Goal: Browse casually: Explore the website without a specific task or goal

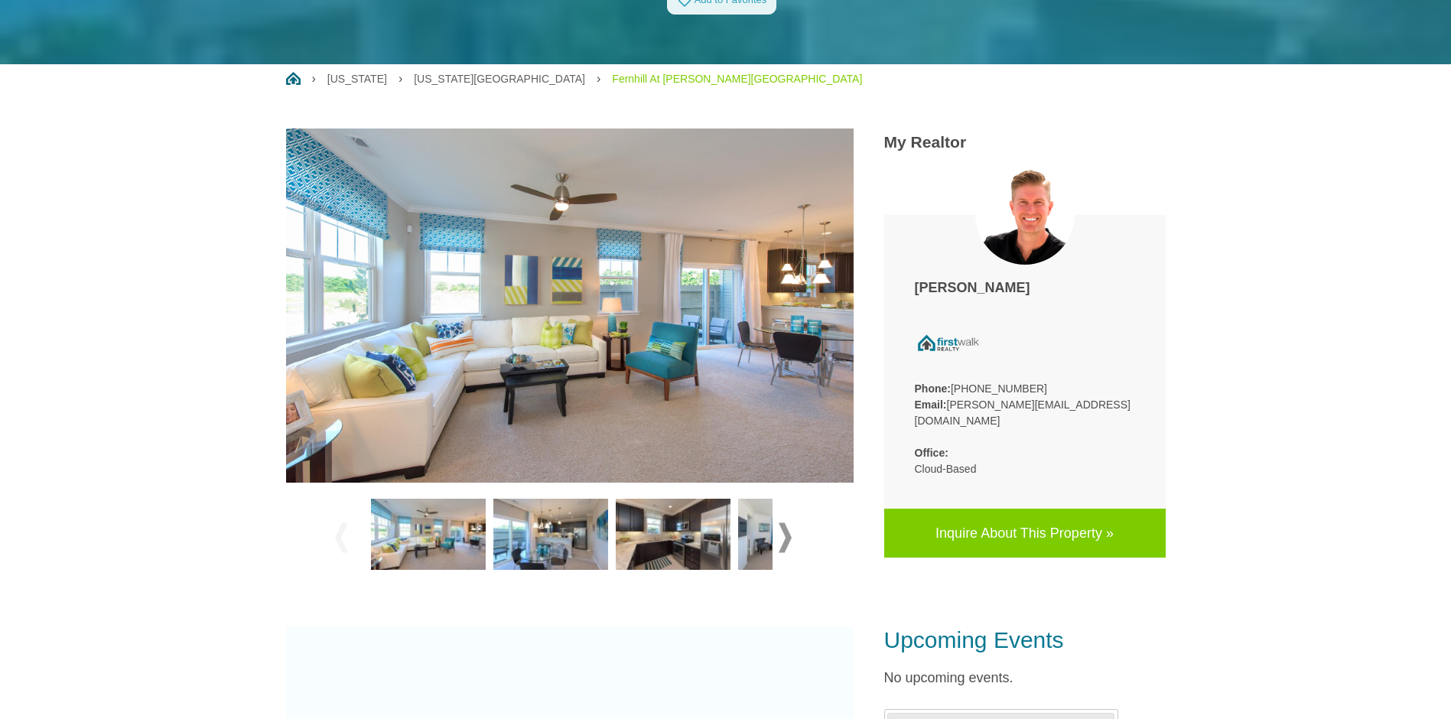
scroll to position [689, 0]
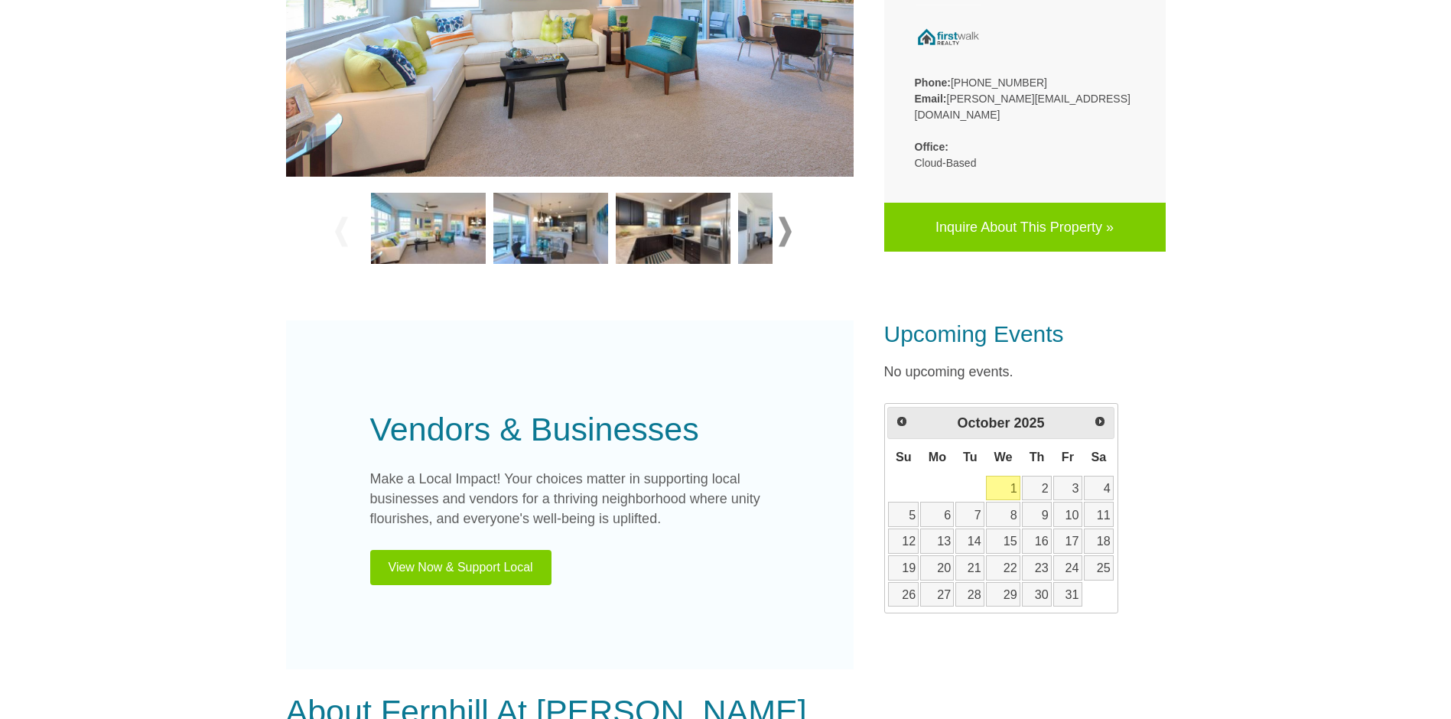
click at [663, 193] on img at bounding box center [673, 229] width 115 height 72
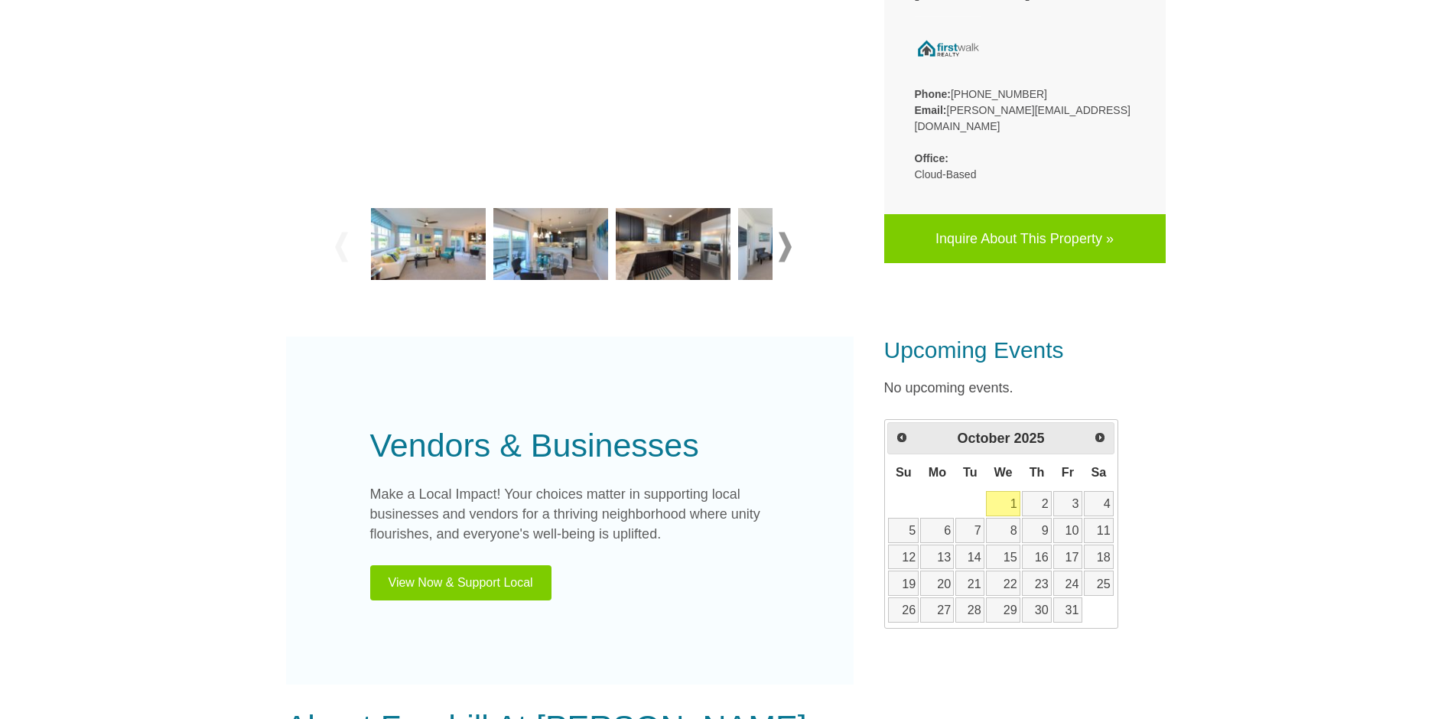
scroll to position [383, 0]
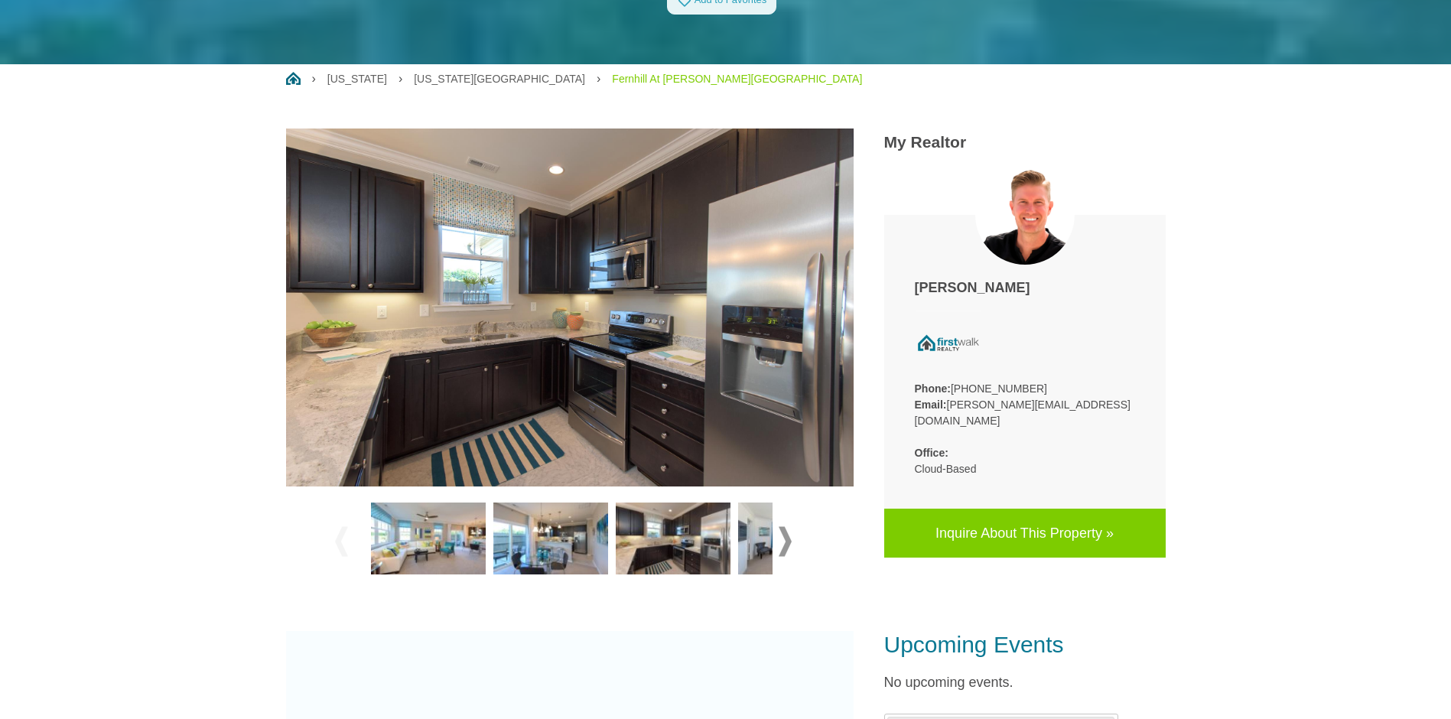
click at [567, 510] on img at bounding box center [550, 539] width 115 height 72
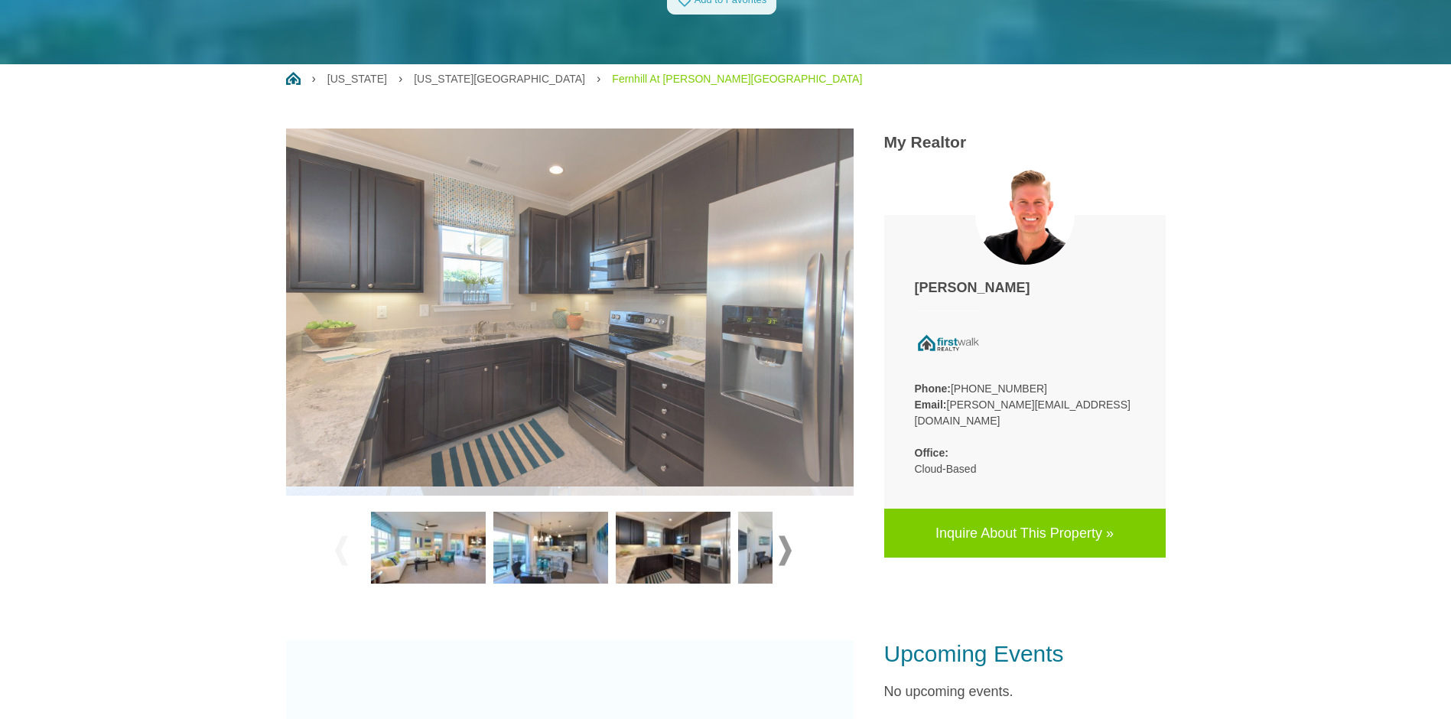
click at [568, 512] on img at bounding box center [550, 548] width 115 height 72
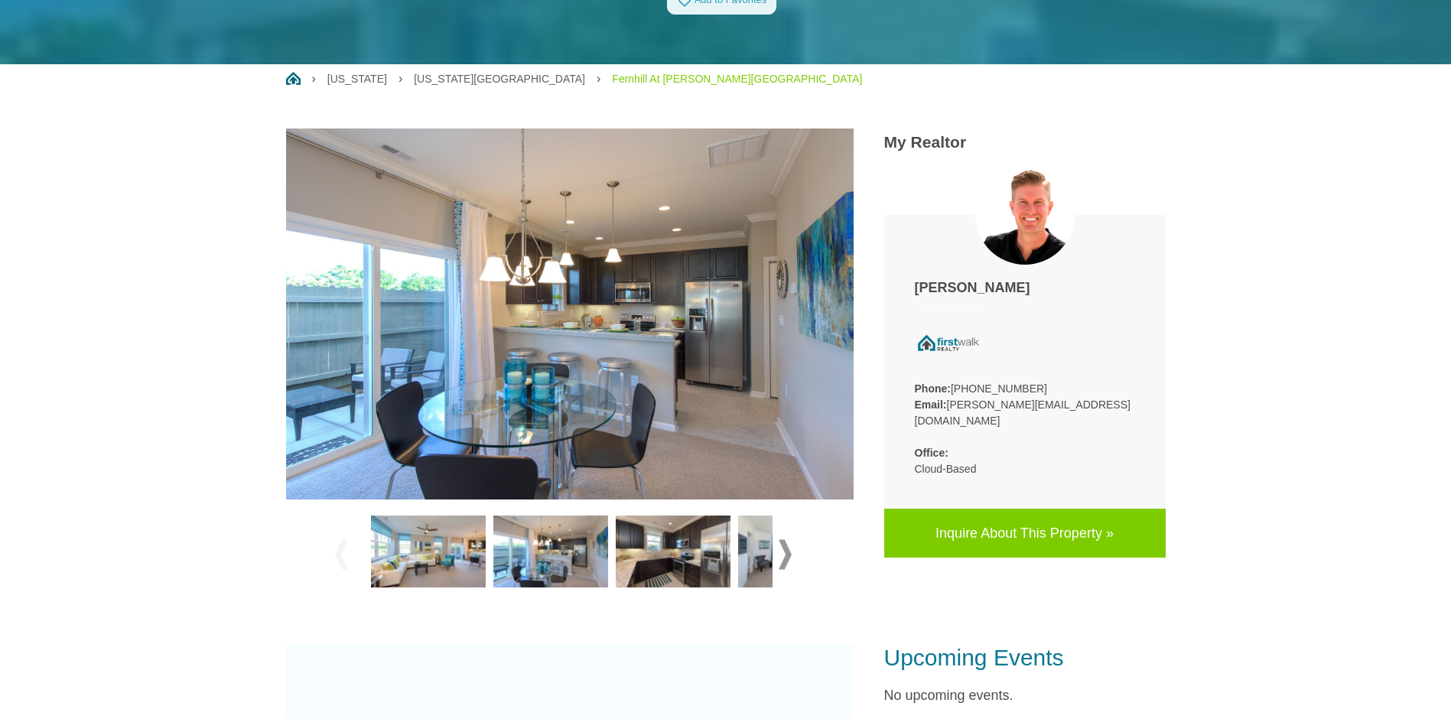
click at [415, 516] on img at bounding box center [428, 552] width 115 height 72
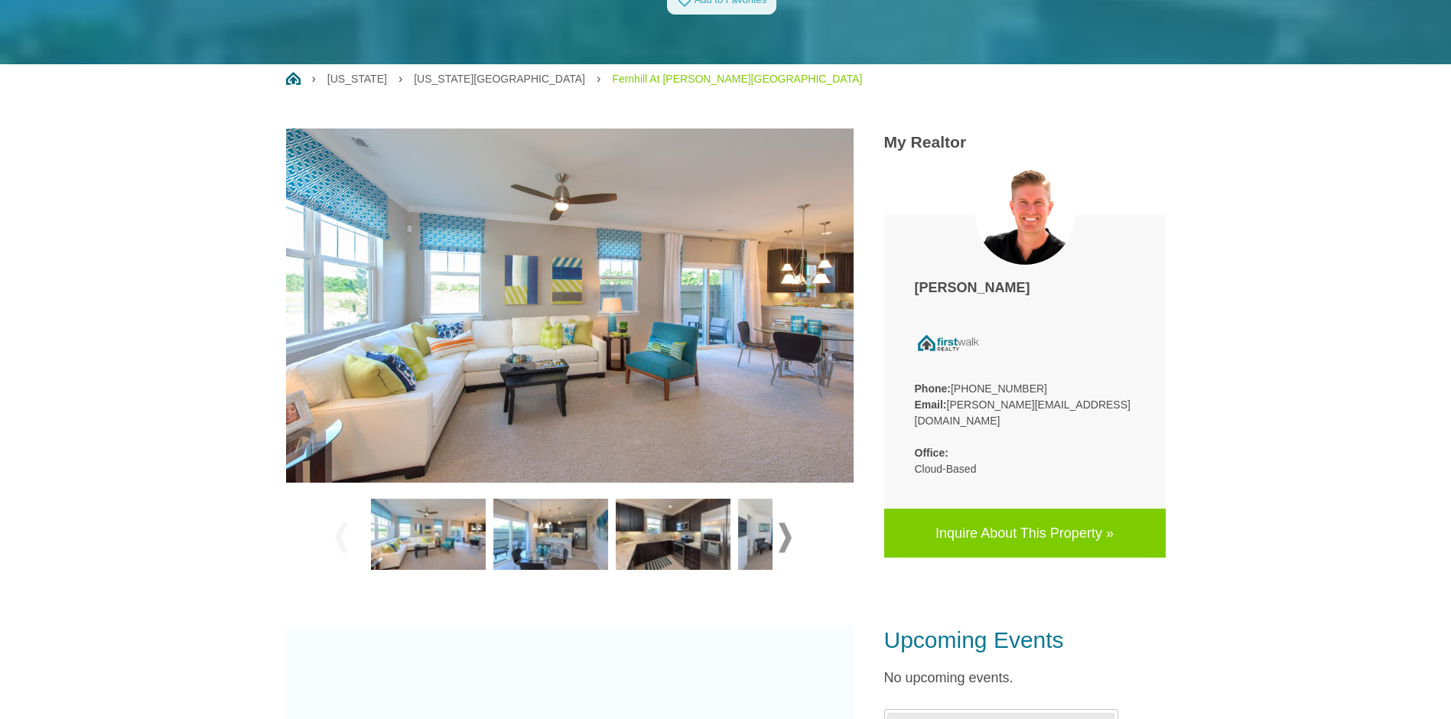
scroll to position [536, 0]
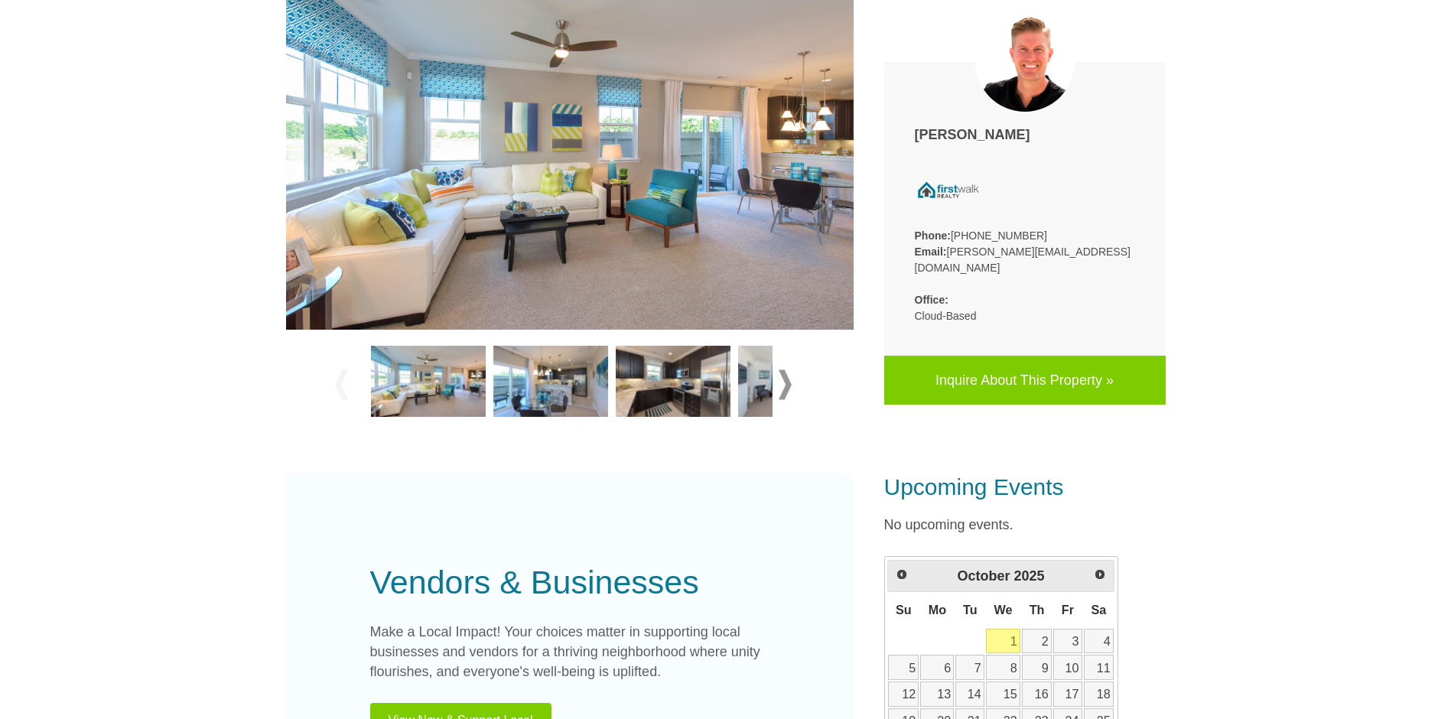
click at [796, 343] on div at bounding box center [570, 385] width 470 height 86
click at [783, 370] on span at bounding box center [785, 385] width 13 height 30
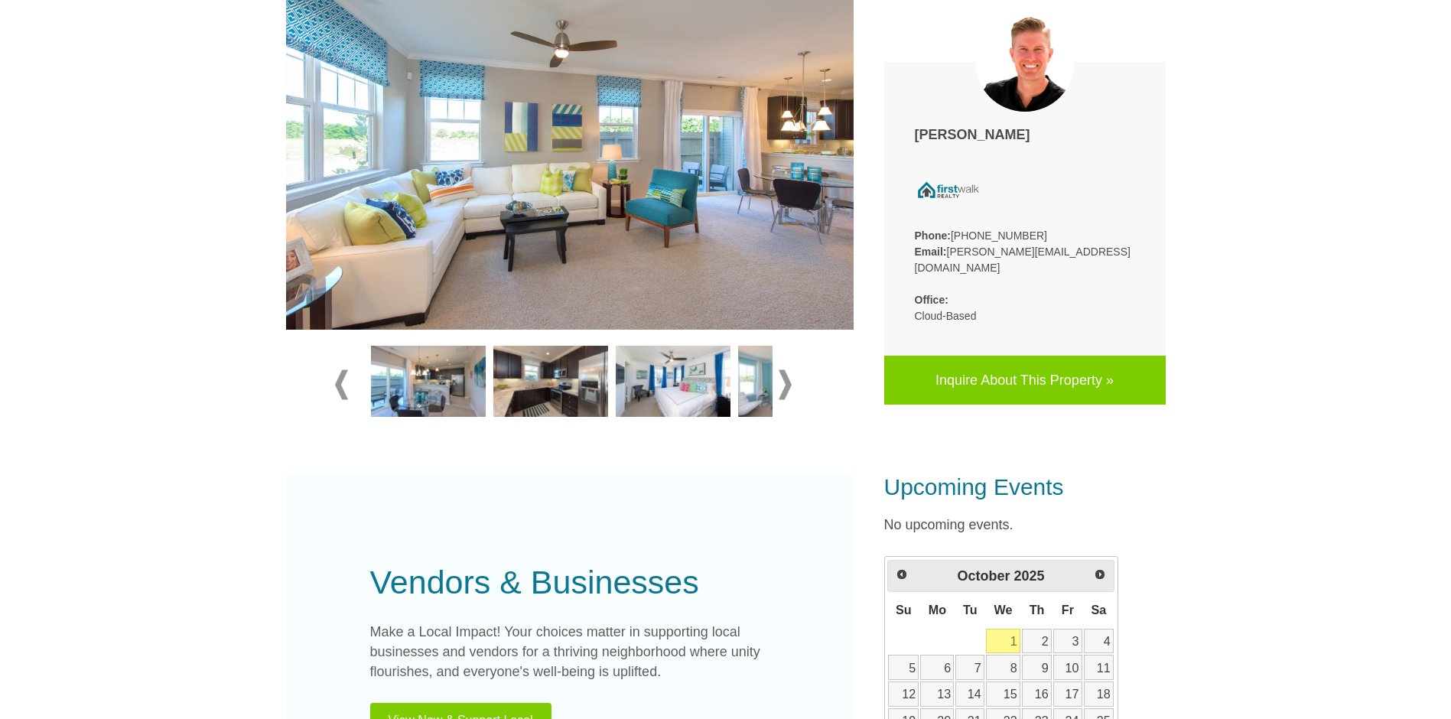
click at [657, 346] on img at bounding box center [673, 382] width 115 height 72
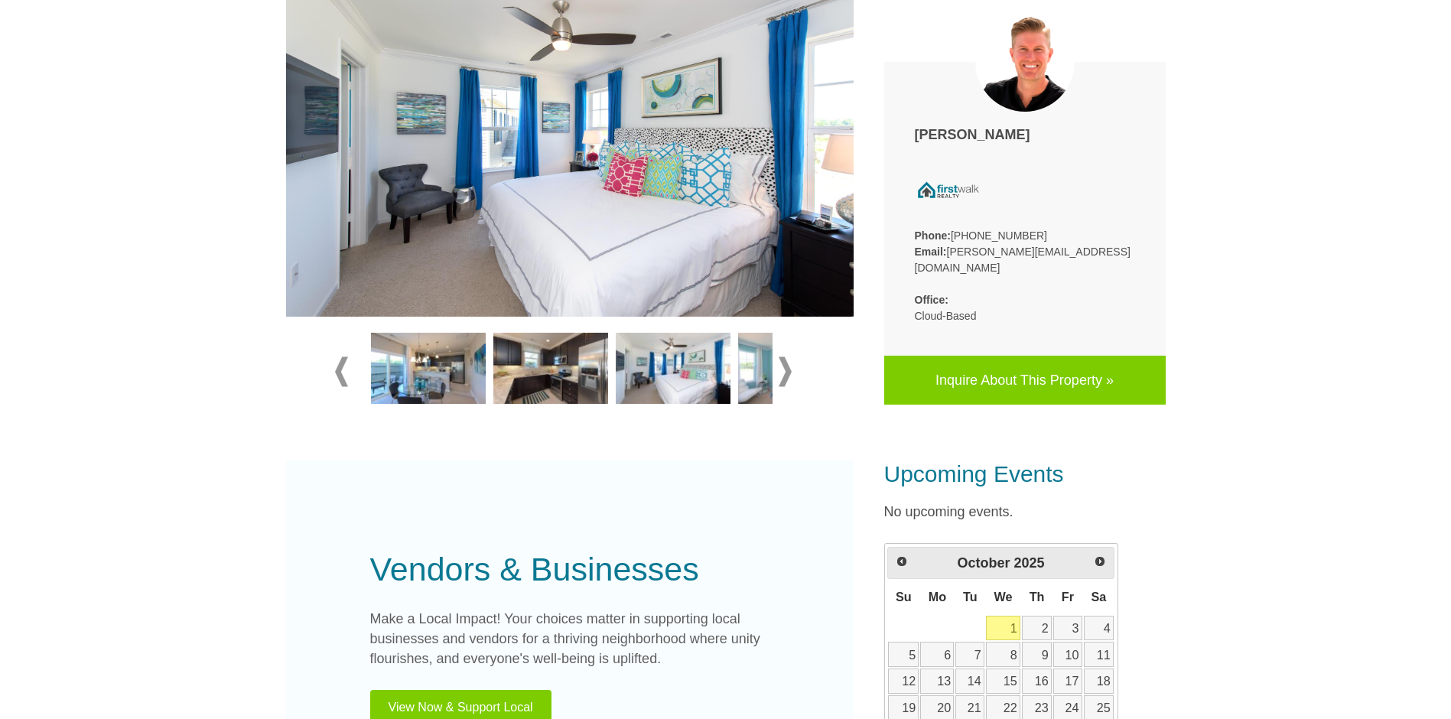
click at [791, 357] on span at bounding box center [785, 372] width 13 height 30
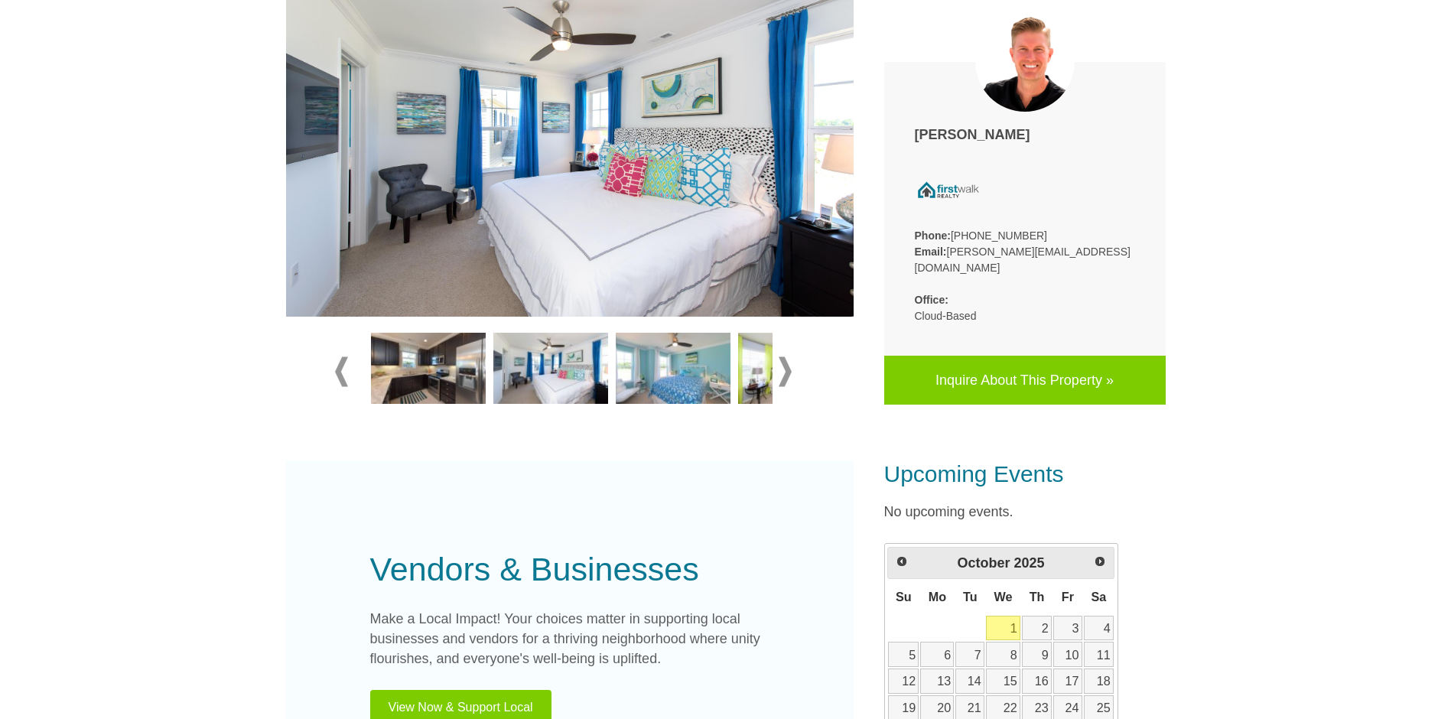
click at [662, 333] on img at bounding box center [673, 369] width 115 height 72
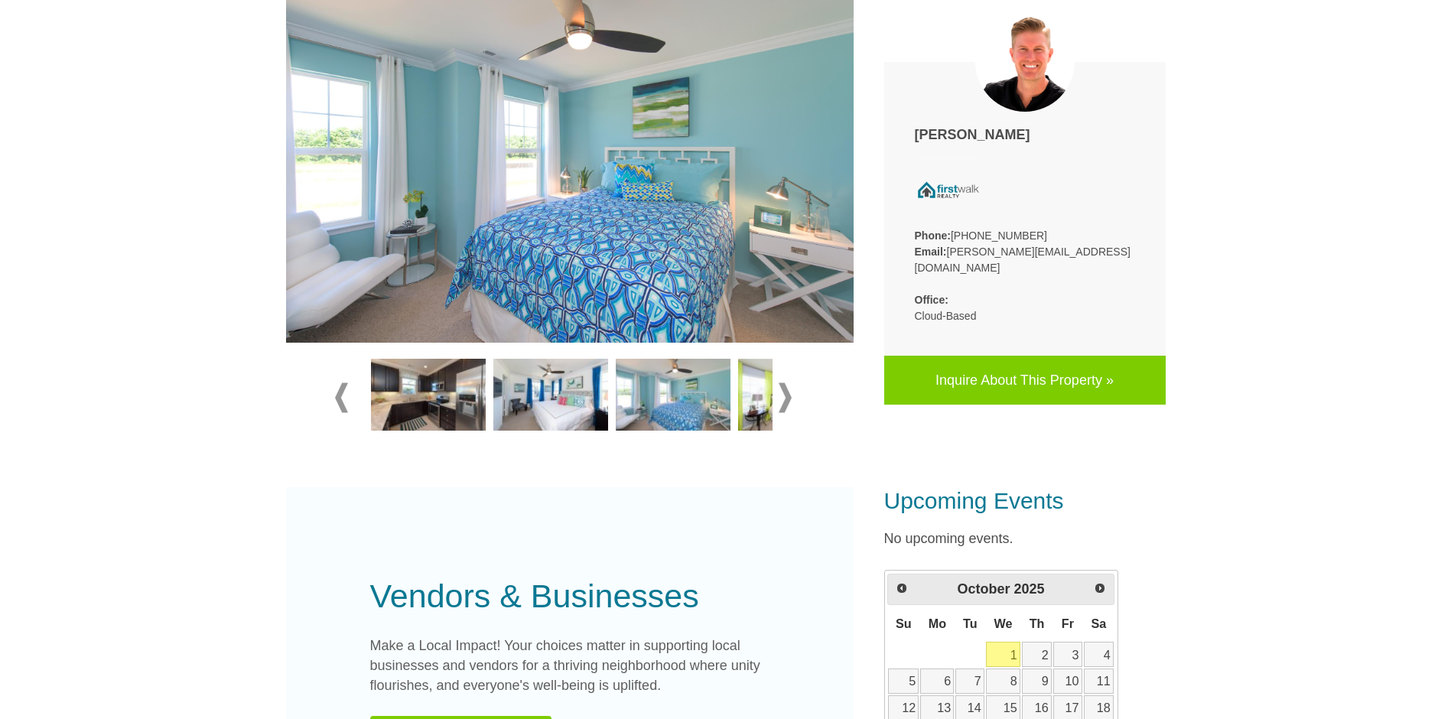
click at [793, 361] on div at bounding box center [570, 398] width 470 height 86
click at [786, 383] on span at bounding box center [785, 398] width 13 height 30
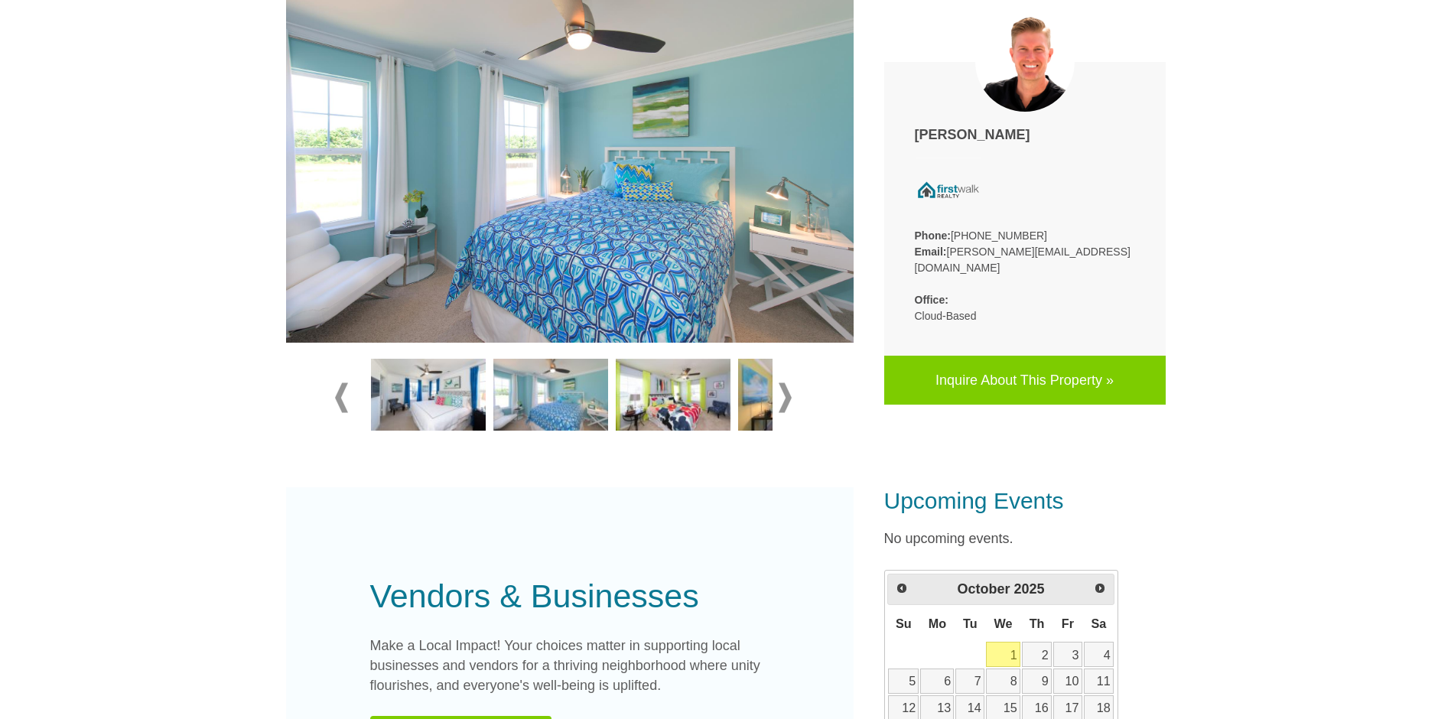
click at [671, 359] on img at bounding box center [673, 395] width 115 height 72
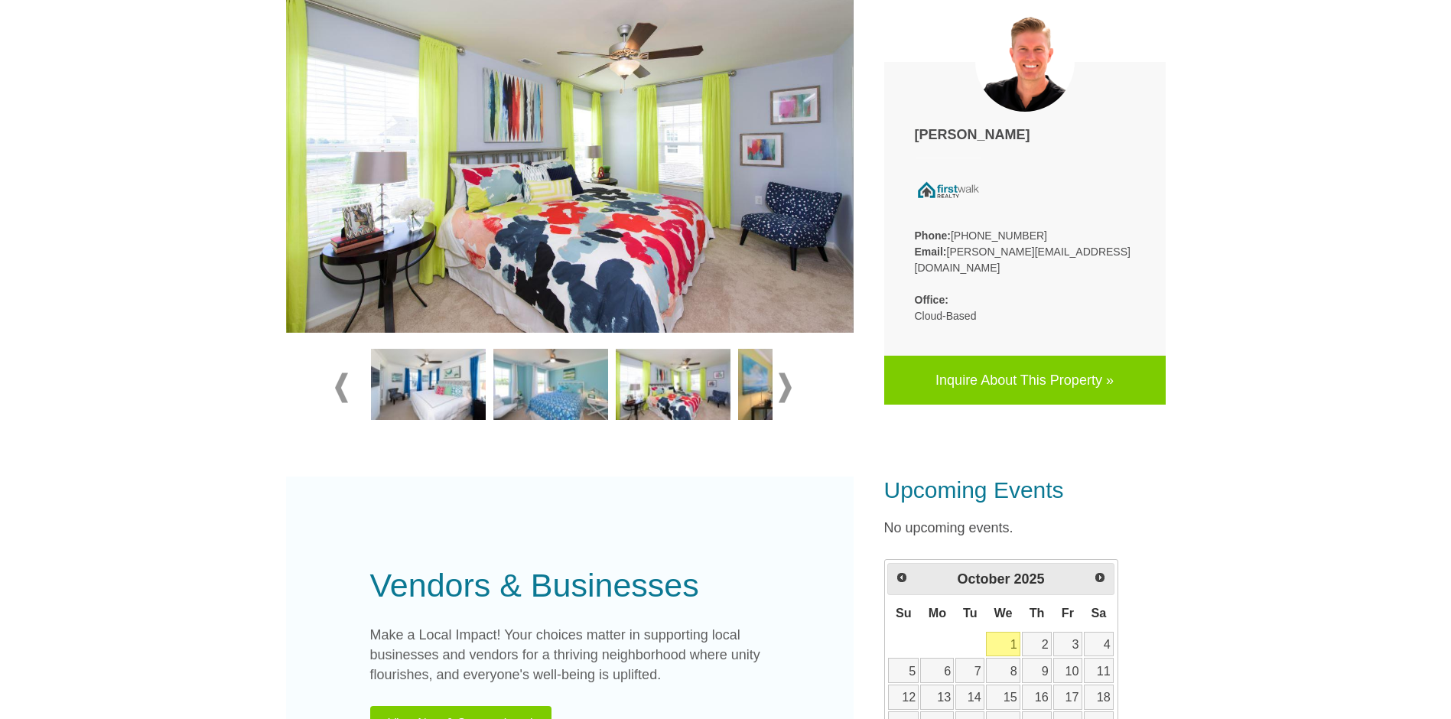
click at [786, 373] on span at bounding box center [785, 388] width 13 height 30
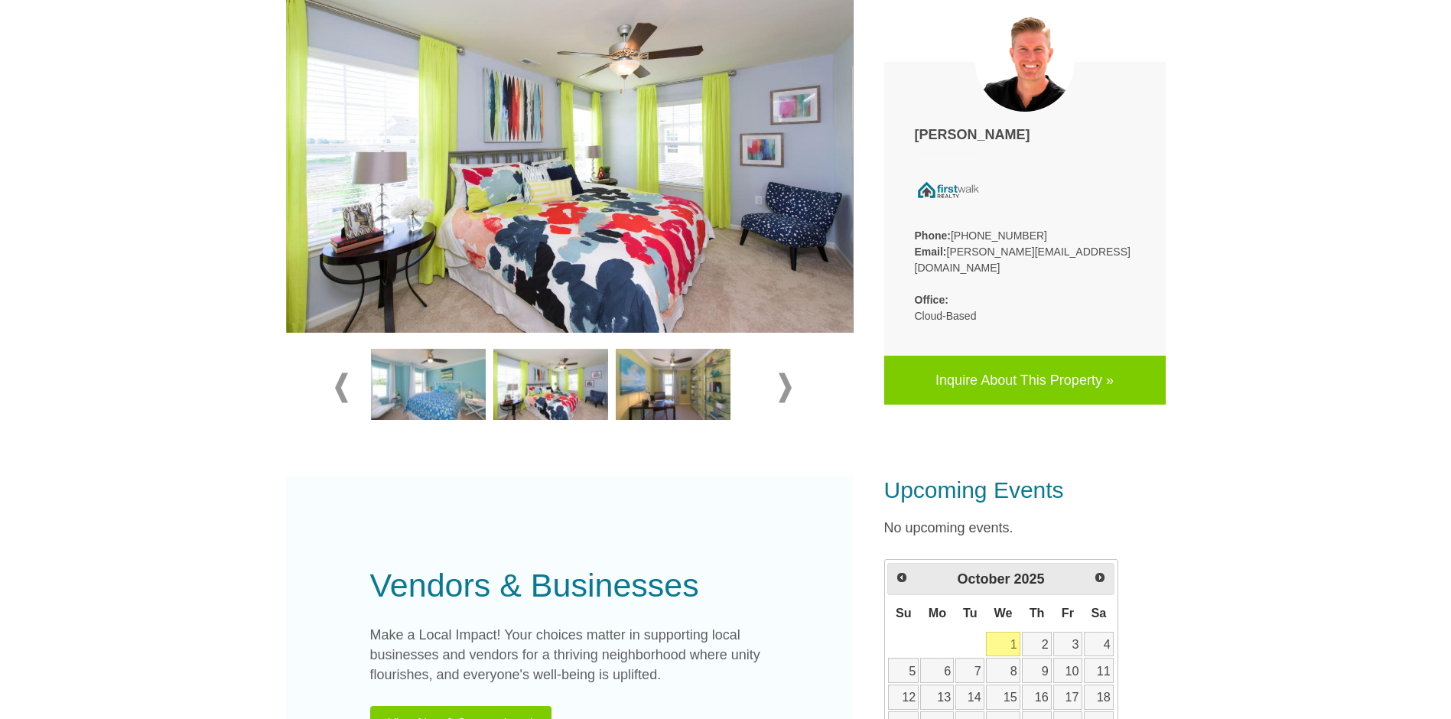
click at [682, 353] on img at bounding box center [673, 385] width 115 height 72
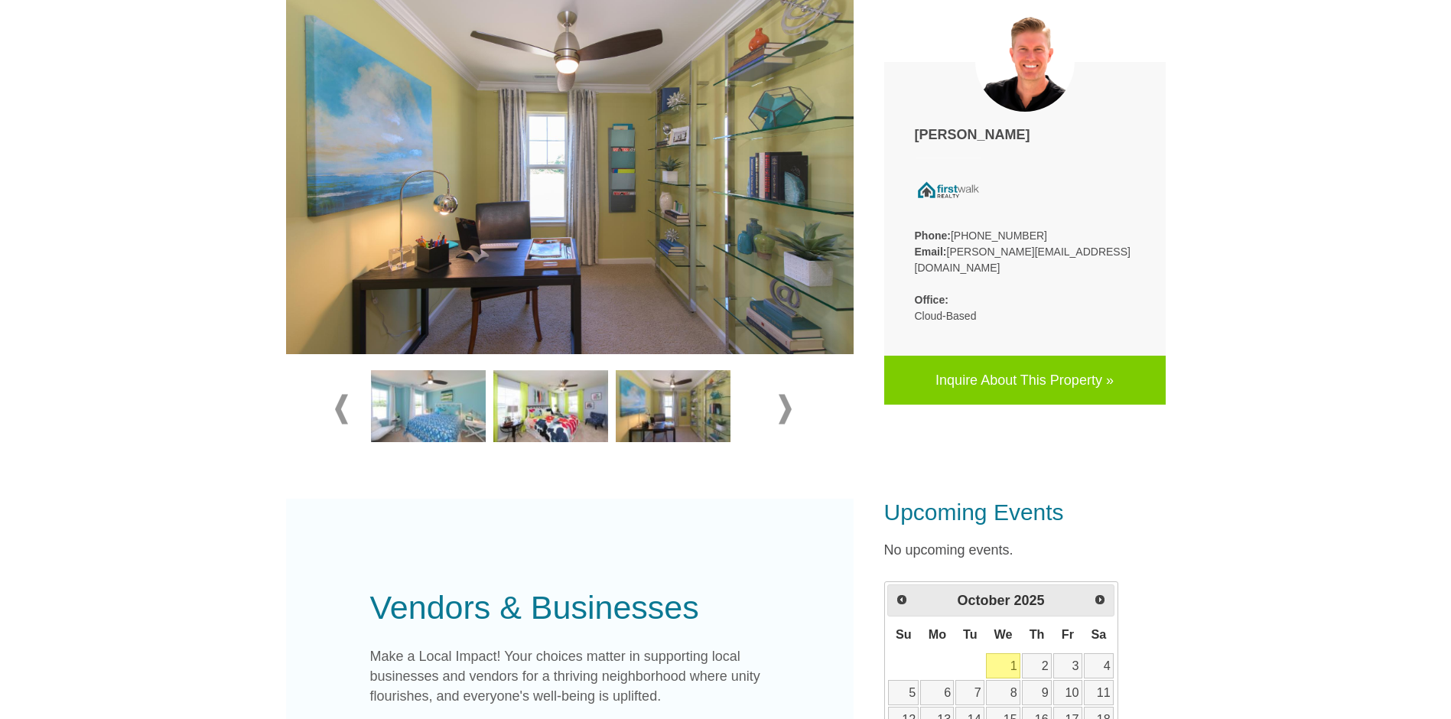
click at [790, 395] on span at bounding box center [785, 410] width 13 height 30
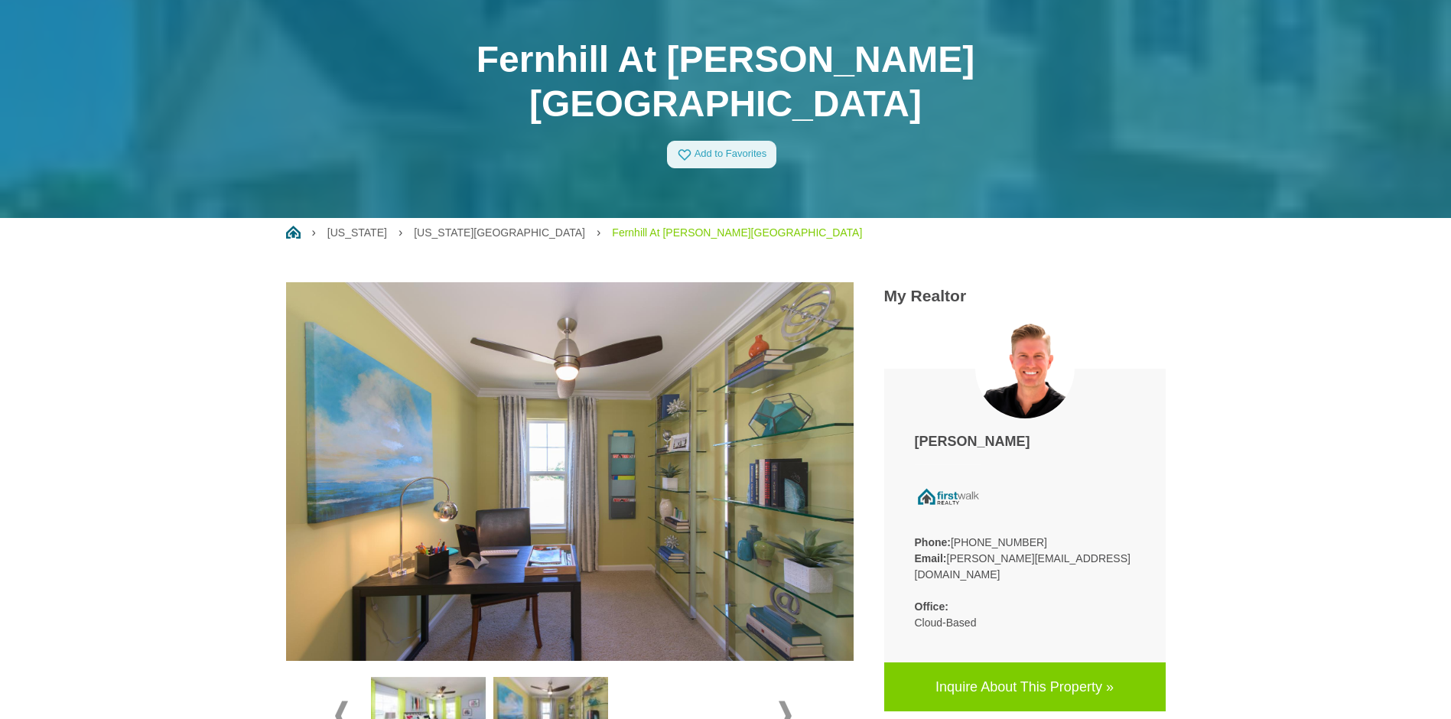
scroll to position [98, 0]
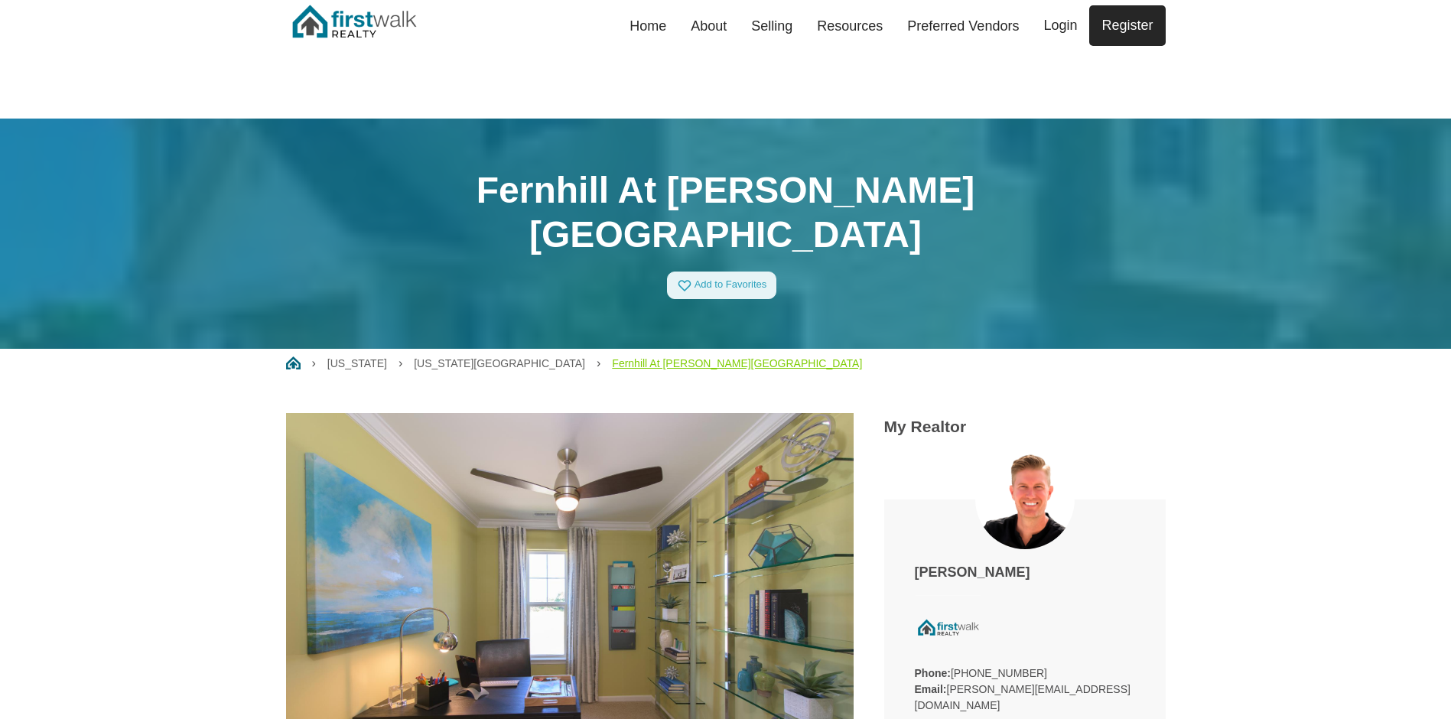
click at [612, 357] on link "Fernhill At [PERSON_NAME][GEOGRAPHIC_DATA]" at bounding box center [737, 363] width 250 height 12
